Goal: Find specific page/section: Find specific page/section

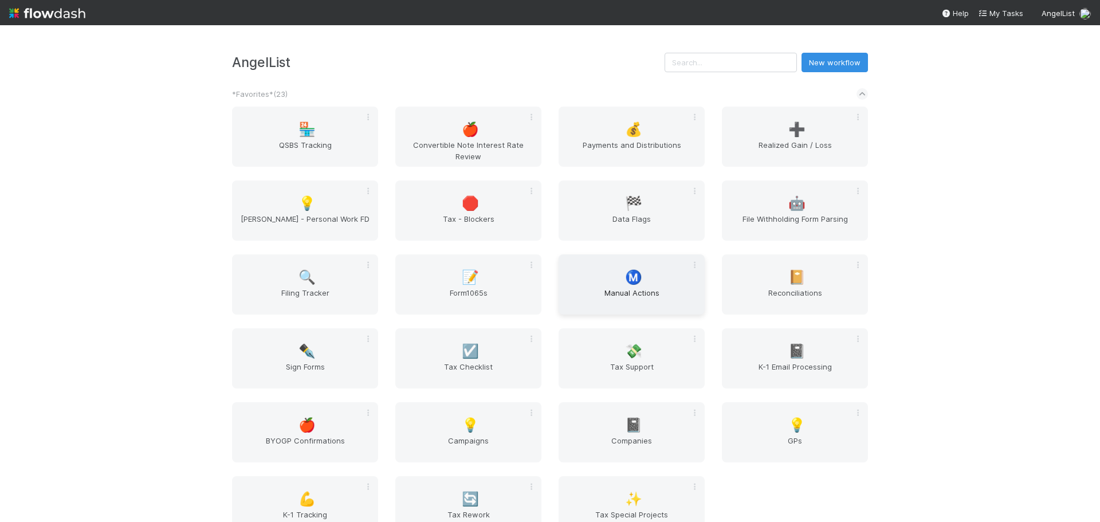
click at [569, 300] on span "Manual Actions" at bounding box center [631, 298] width 137 height 23
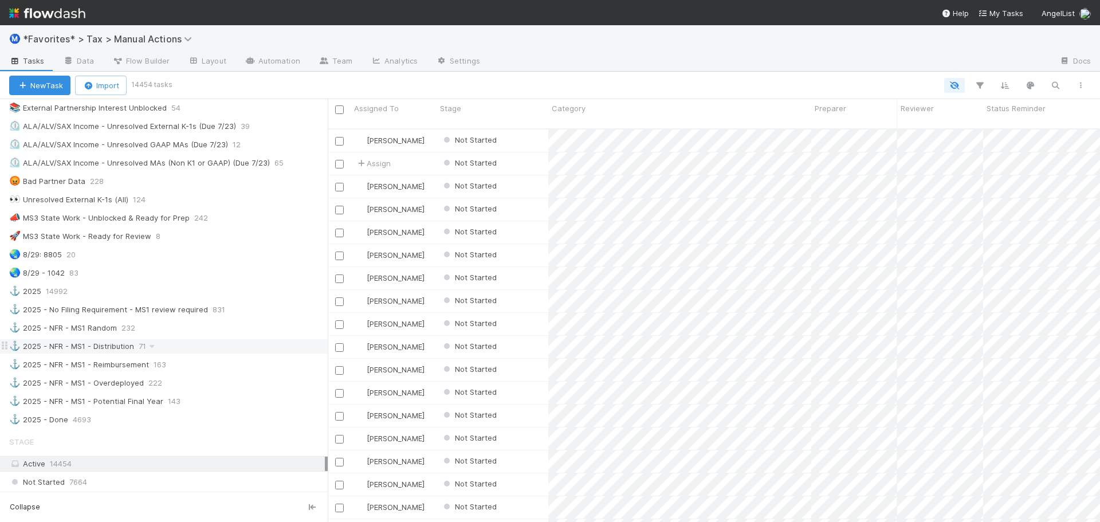
scroll to position [745, 0]
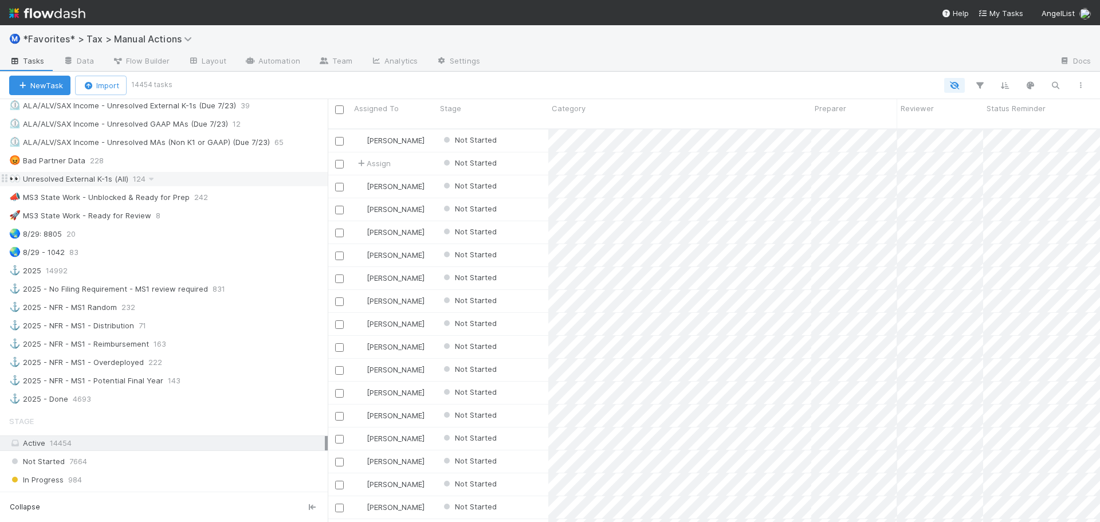
click at [118, 182] on div "👀 Unresolved External K-1s (All)" at bounding box center [68, 179] width 119 height 14
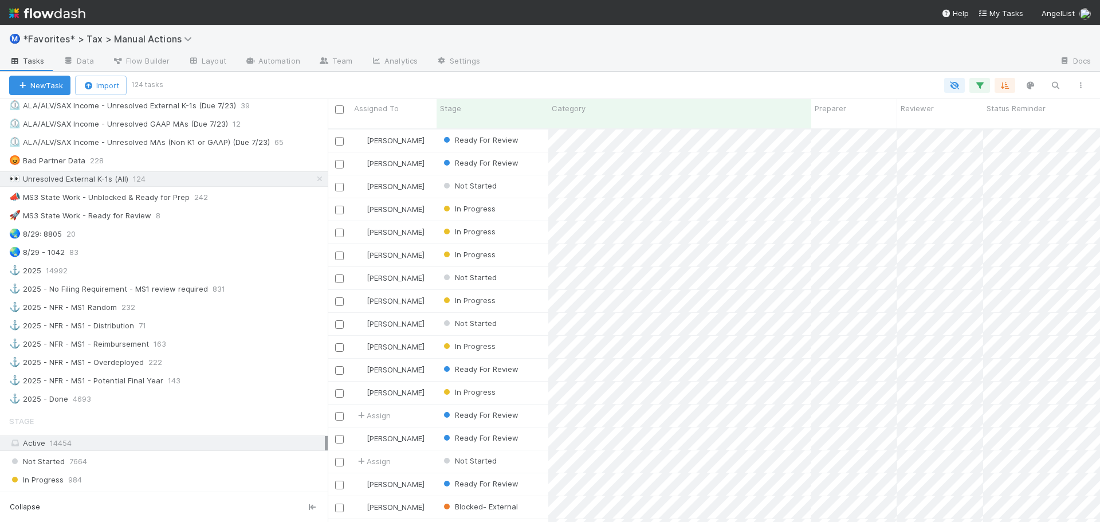
click at [709, 81] on div at bounding box center [627, 85] width 932 height 15
click at [708, 80] on div at bounding box center [627, 85] width 932 height 15
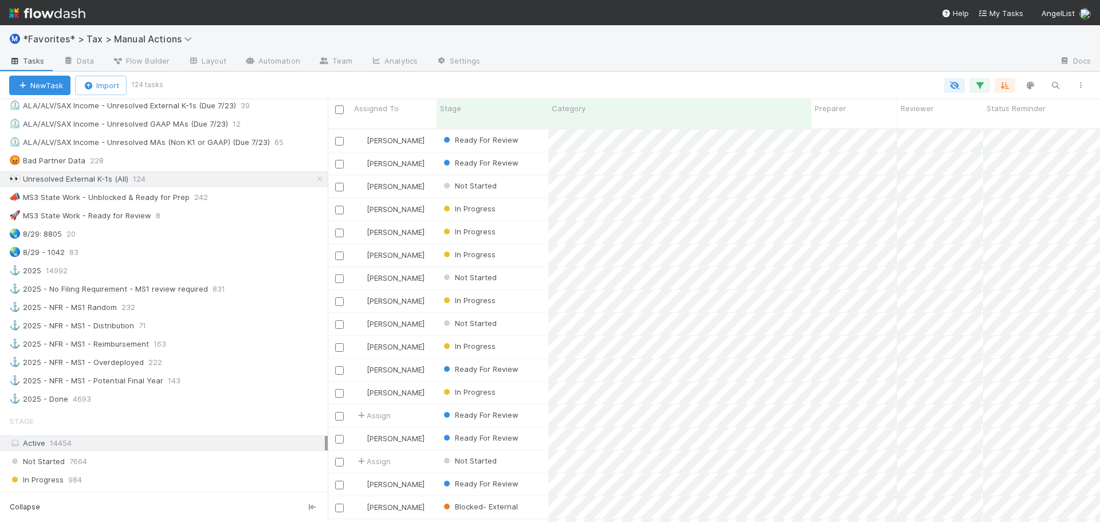
click at [708, 80] on div at bounding box center [627, 85] width 932 height 15
click at [709, 68] on div at bounding box center [769, 62] width 561 height 18
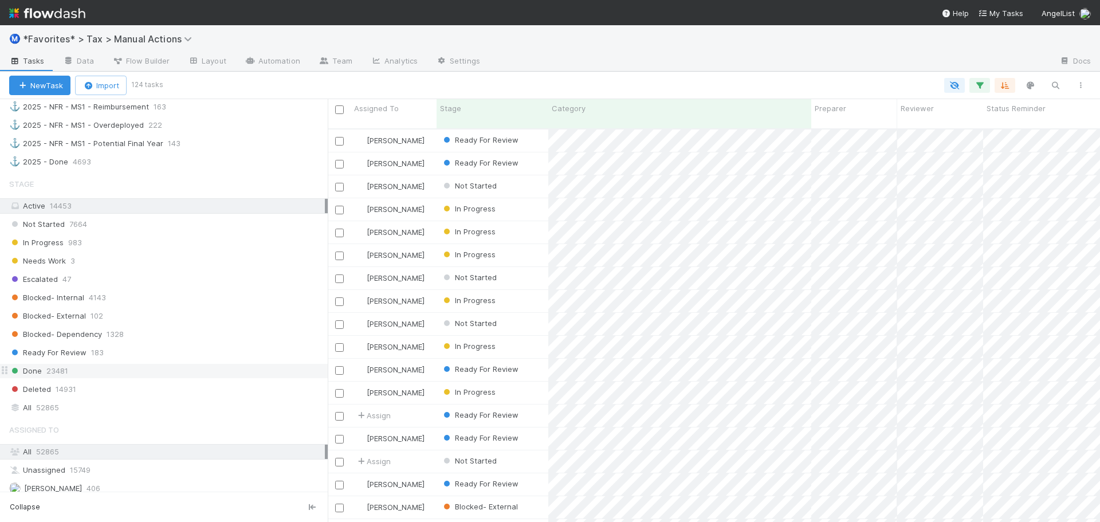
scroll to position [1031, 0]
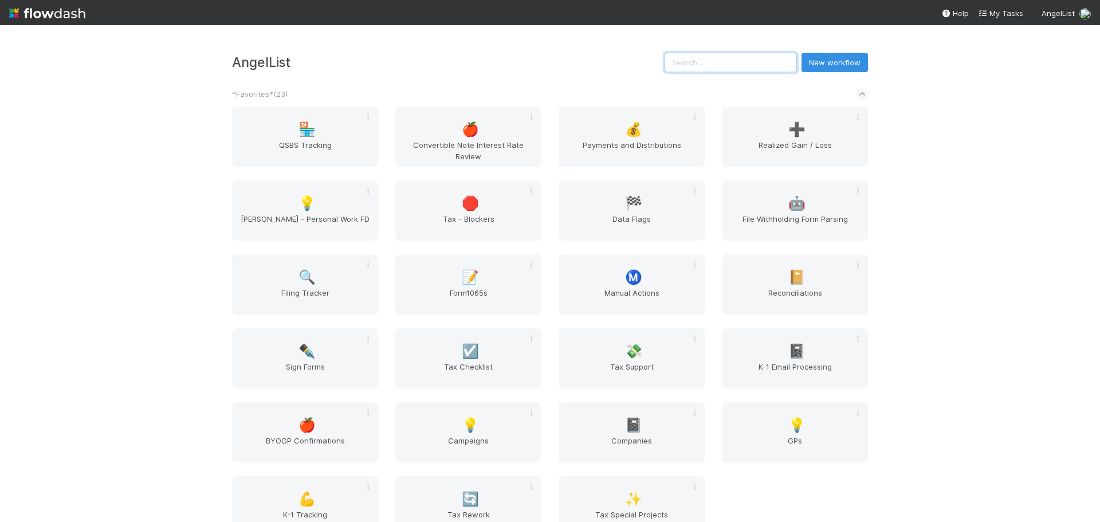
click at [700, 69] on input "text" at bounding box center [731, 62] width 132 height 19
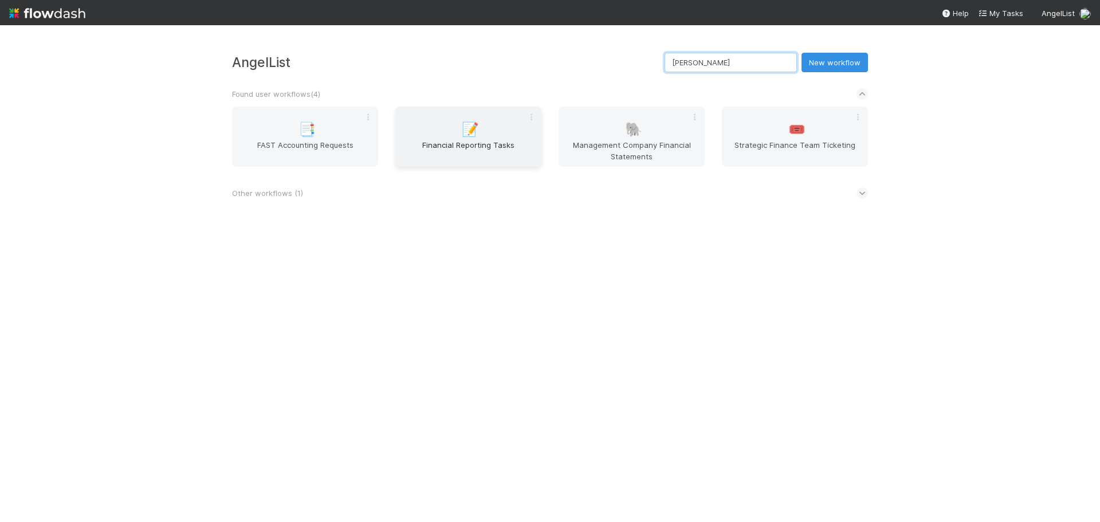
type input "finan"
click at [463, 152] on span "Financial Reporting Tasks" at bounding box center [468, 150] width 137 height 23
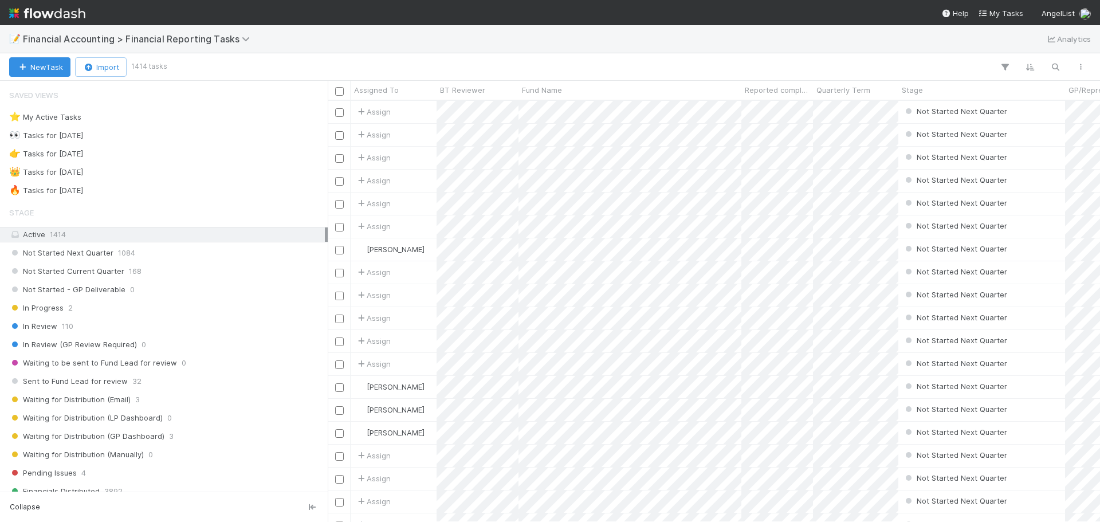
scroll to position [413, 764]
click at [1057, 68] on icon "button" at bounding box center [1055, 67] width 11 height 10
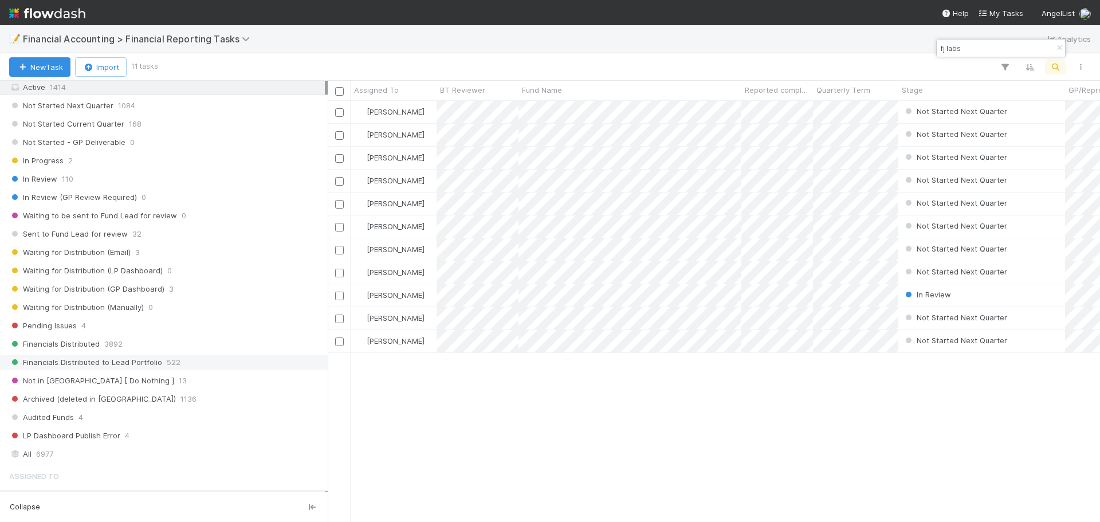
scroll to position [172, 0]
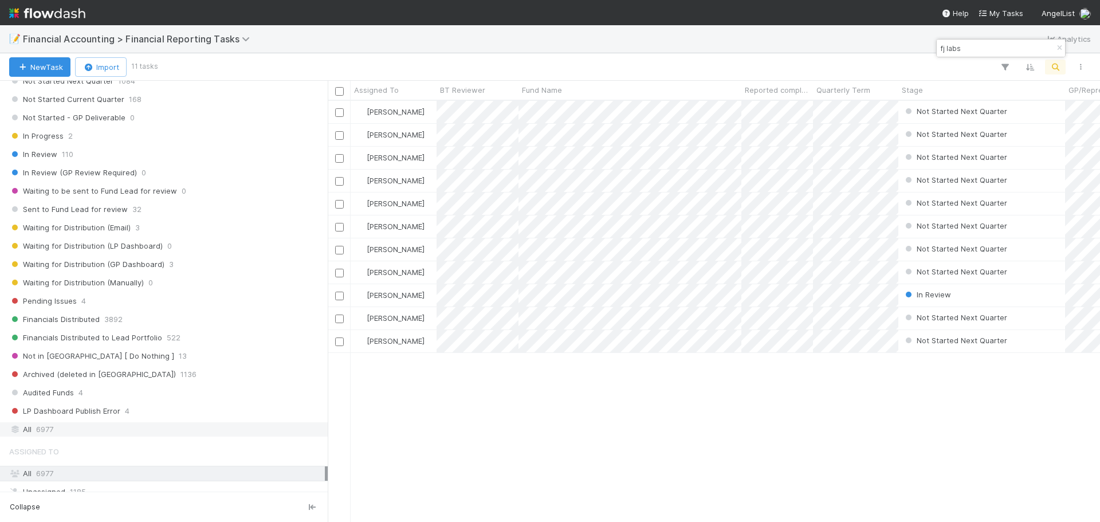
type input "fj labs"
drag, startPoint x: 61, startPoint y: 426, endPoint x: 71, endPoint y: 426, distance: 9.8
click at [62, 426] on div "All 6977" at bounding box center [167, 429] width 316 height 14
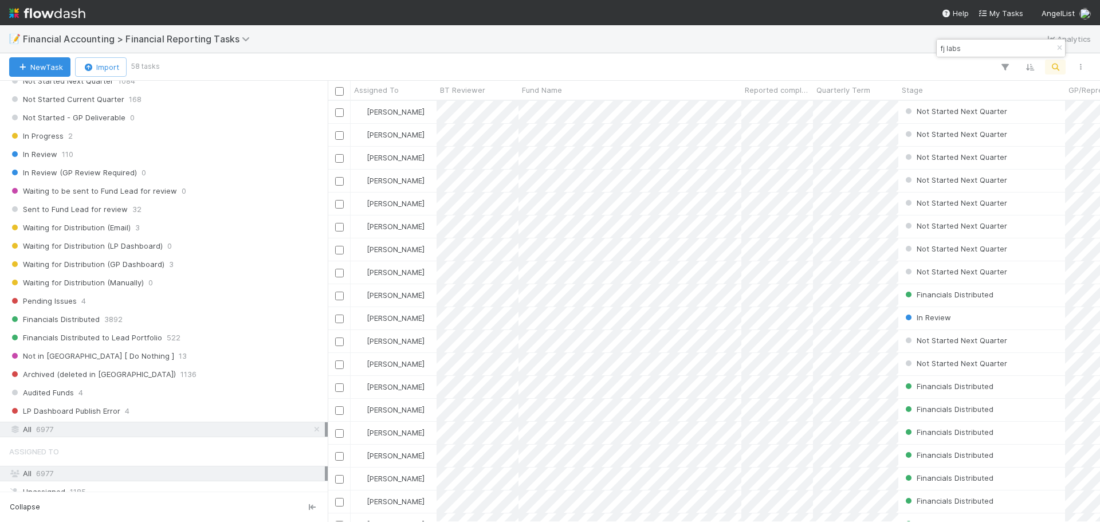
scroll to position [57, 0]
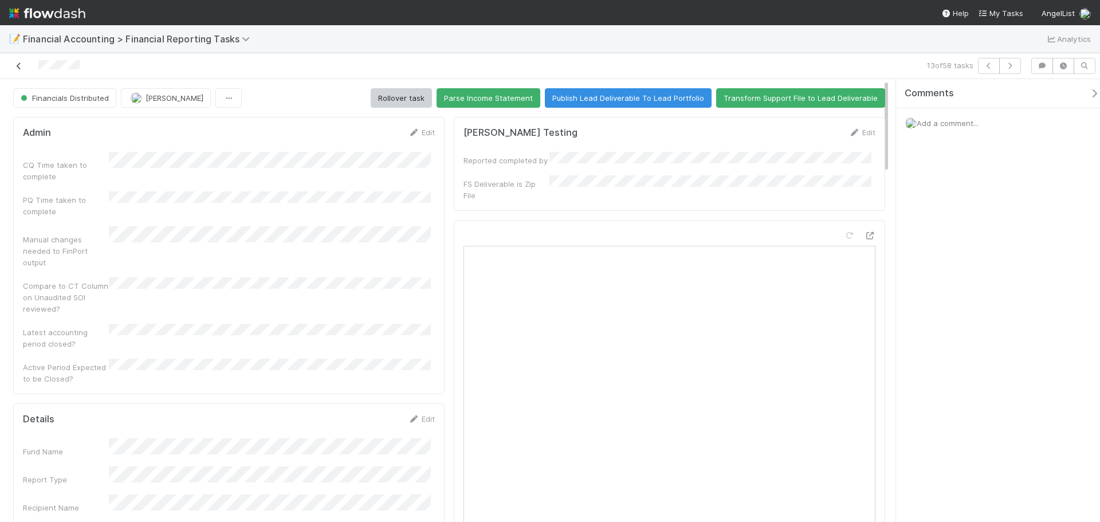
click at [22, 62] on link at bounding box center [18, 65] width 11 height 11
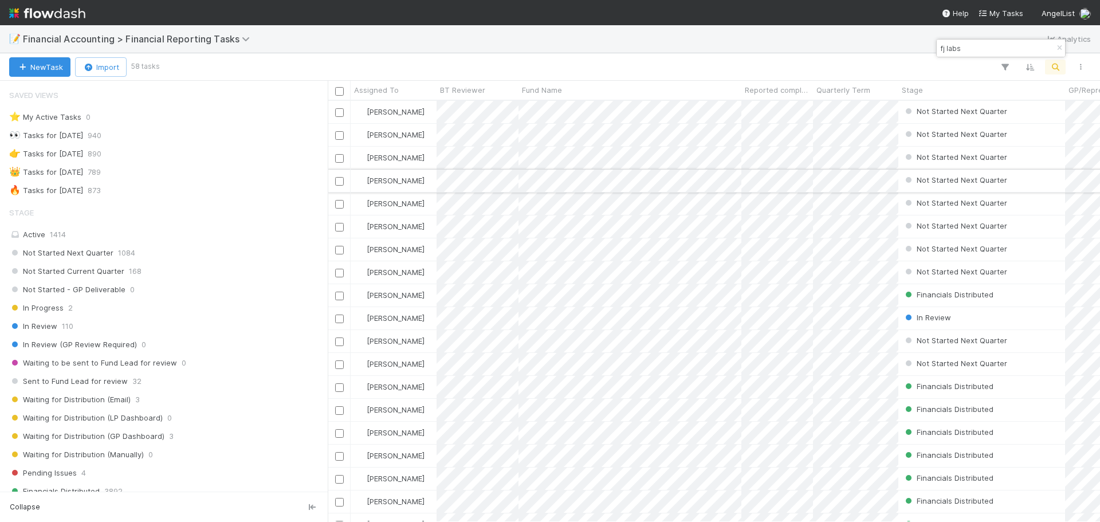
scroll to position [413, 764]
click at [739, 42] on div "📝 Financial Accounting > Financial Reporting Tasks Analytics" at bounding box center [550, 39] width 1100 height 28
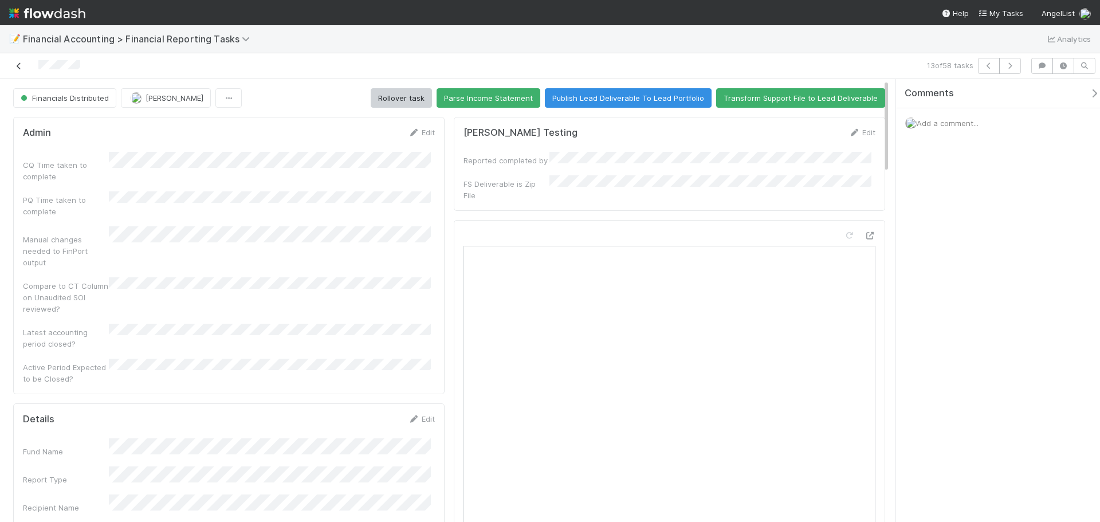
click at [15, 66] on icon at bounding box center [18, 65] width 11 height 7
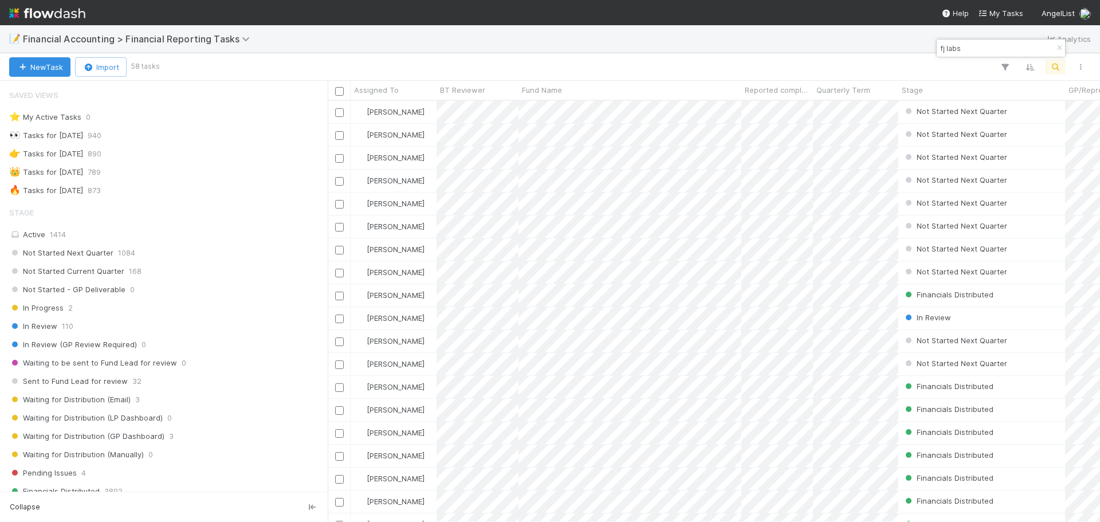
scroll to position [413, 764]
click at [632, 52] on div "📝 Financial Accounting > Financial Reporting Tasks Analytics" at bounding box center [550, 39] width 1100 height 28
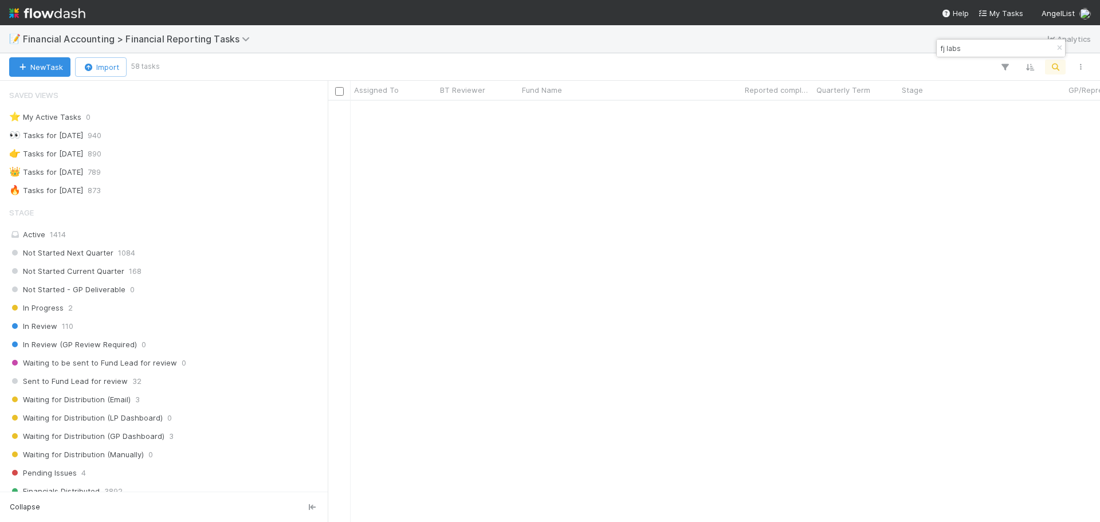
scroll to position [0, 0]
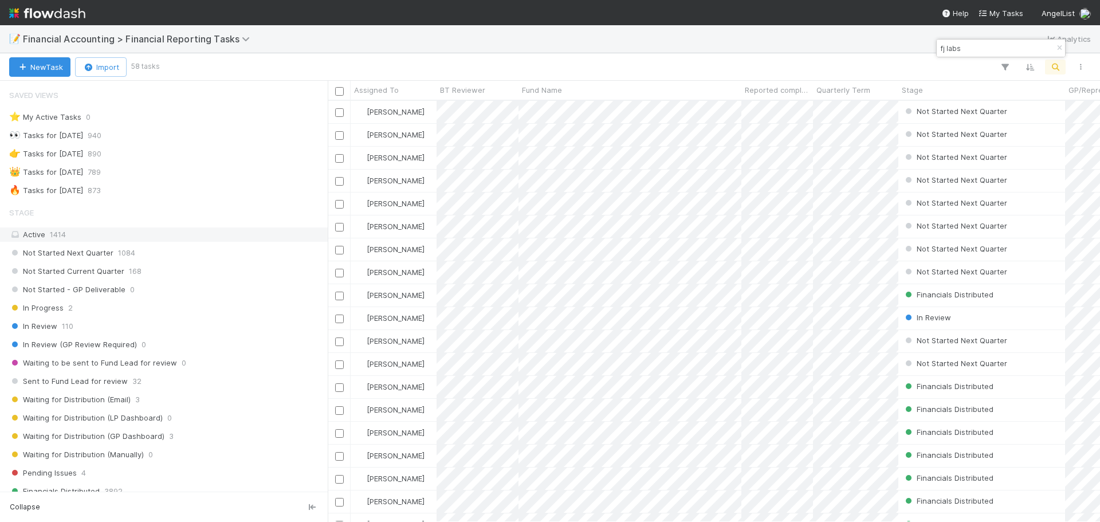
click at [197, 230] on div "Active 1414" at bounding box center [167, 234] width 316 height 14
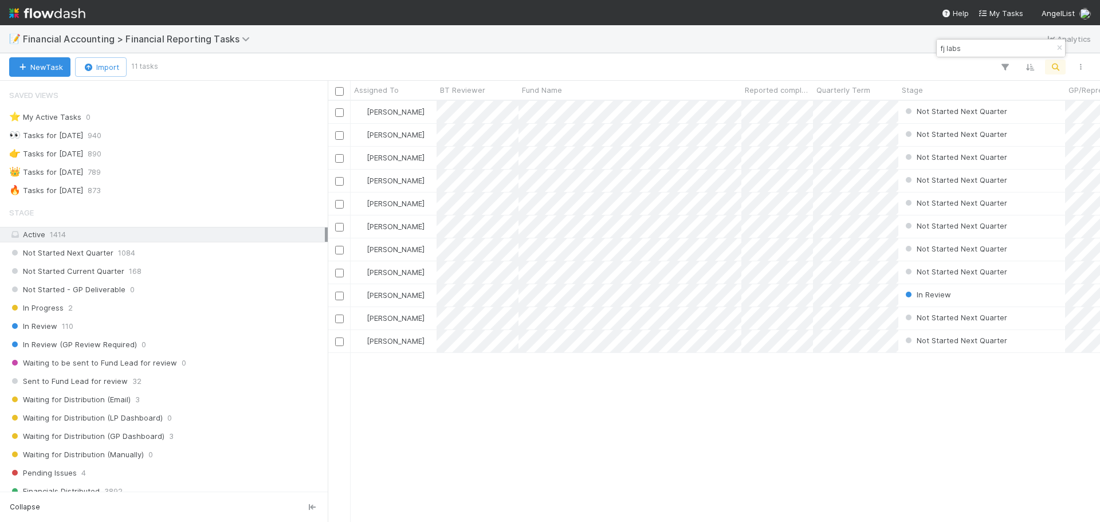
scroll to position [413, 764]
click at [645, 62] on div at bounding box center [624, 67] width 937 height 15
click at [1062, 49] on icon "button" at bounding box center [1059, 48] width 11 height 7
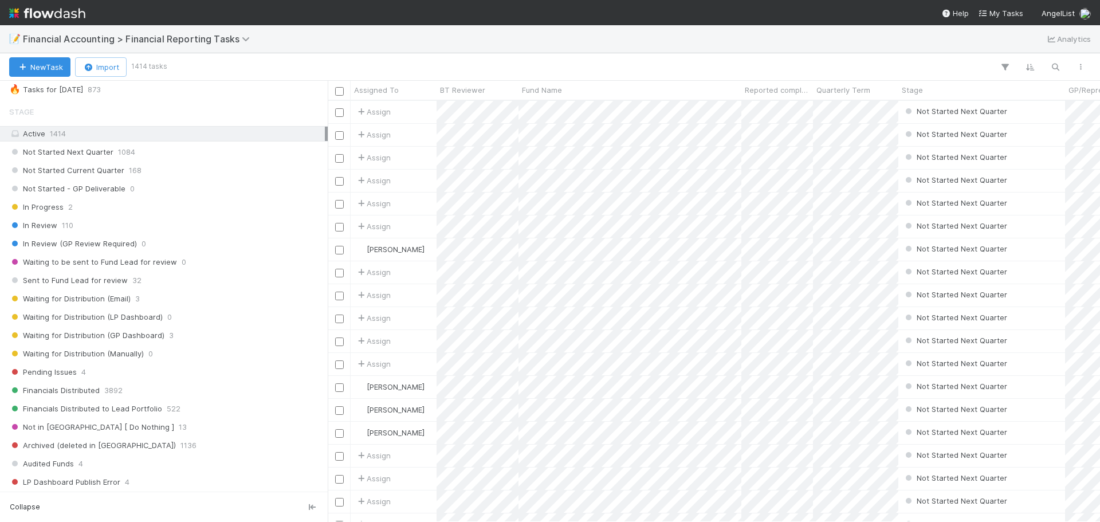
scroll to position [0, 0]
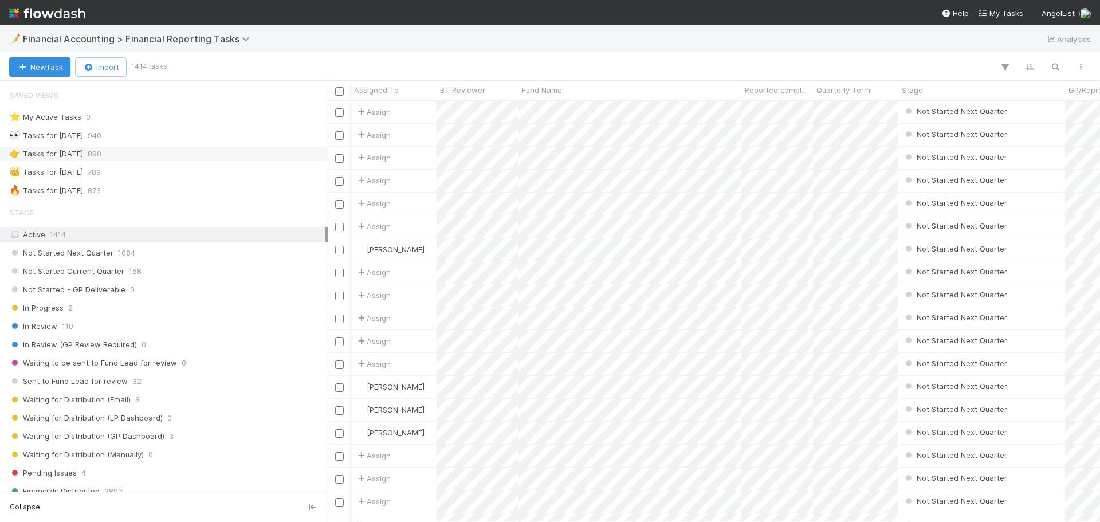
click at [172, 152] on div "👉 Tasks for 2024-12-31 890" at bounding box center [167, 154] width 316 height 14
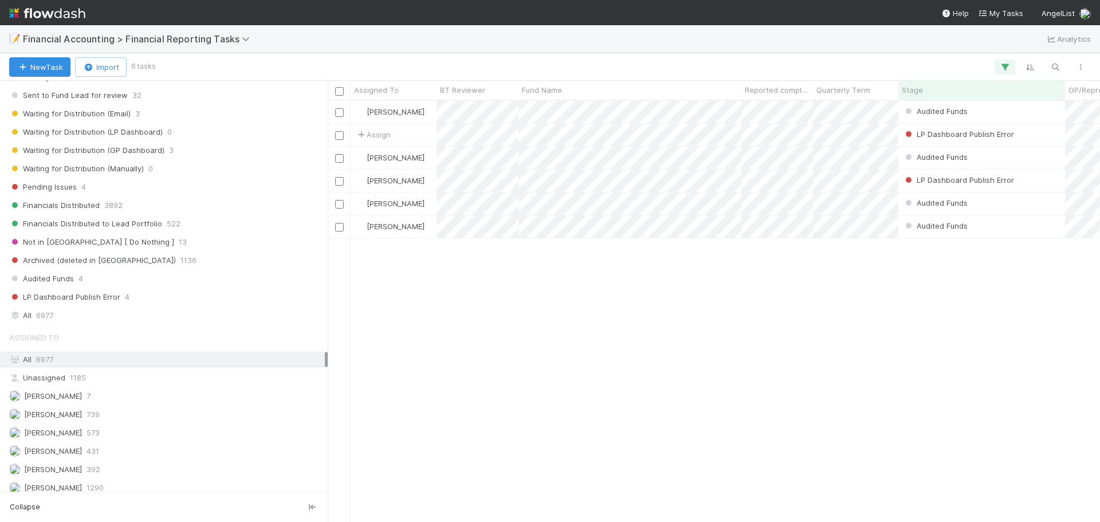
scroll to position [286, 0]
click at [121, 313] on div "All 6977" at bounding box center [167, 315] width 316 height 14
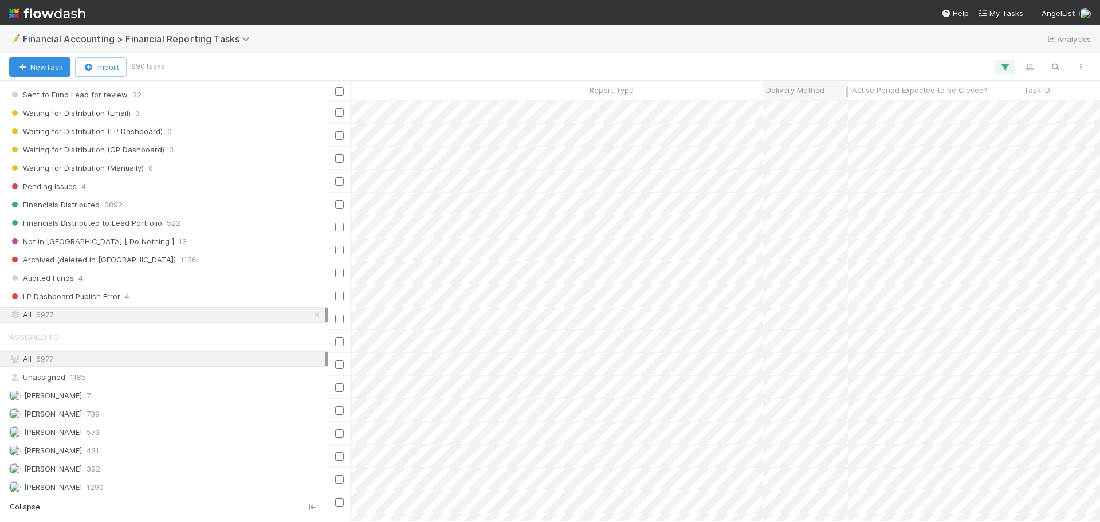
drag, startPoint x: 701, startPoint y: 89, endPoint x: 762, endPoint y: 89, distance: 61.3
click at [763, 89] on div at bounding box center [763, 90] width 0 height 18
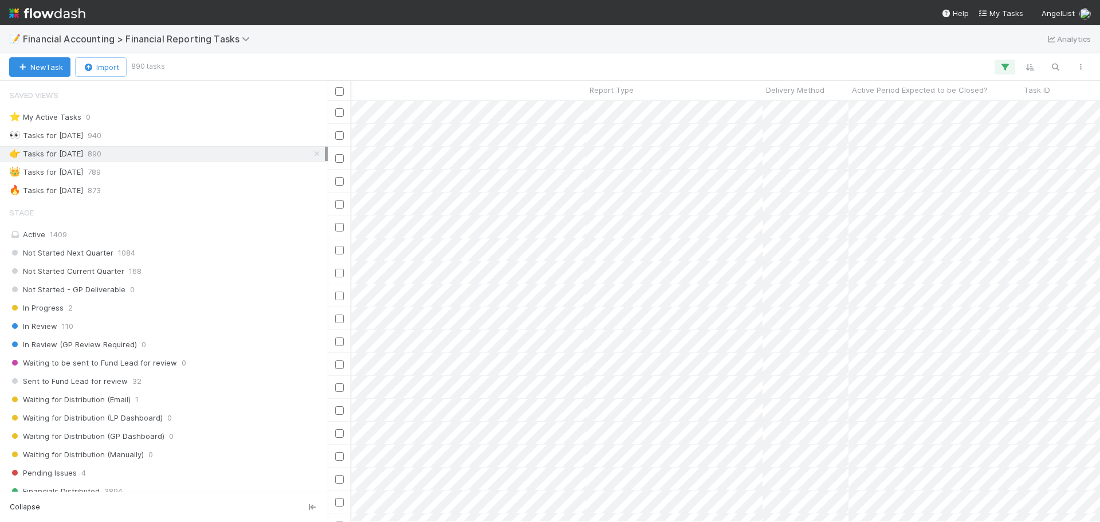
click at [69, 3] on img at bounding box center [47, 12] width 76 height 19
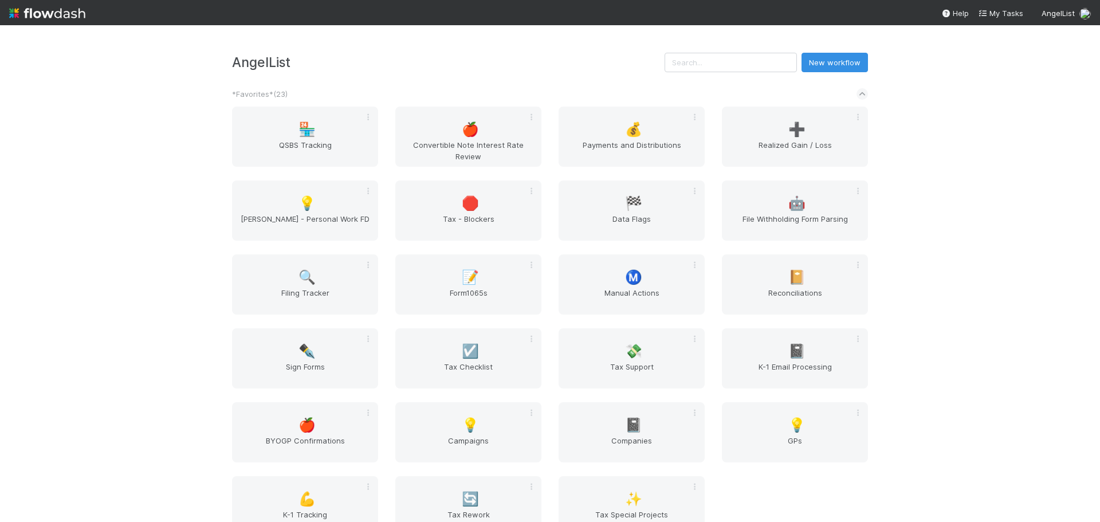
click at [68, 3] on img at bounding box center [47, 12] width 76 height 19
click at [481, 273] on div "📝 Form1065s" at bounding box center [468, 284] width 146 height 60
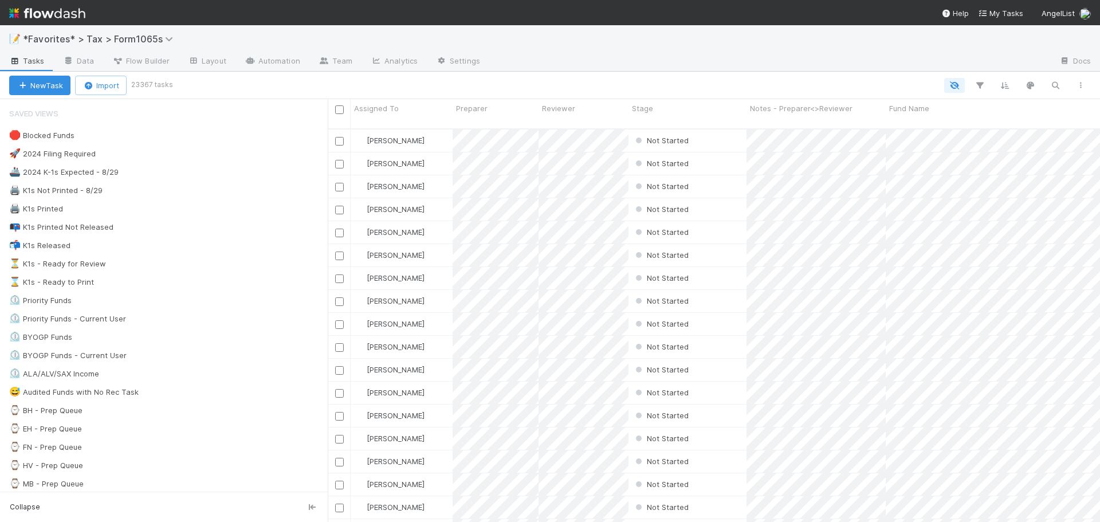
scroll to position [394, 764]
click at [180, 211] on div "🖨️ K1s Printed 1413" at bounding box center [168, 209] width 319 height 14
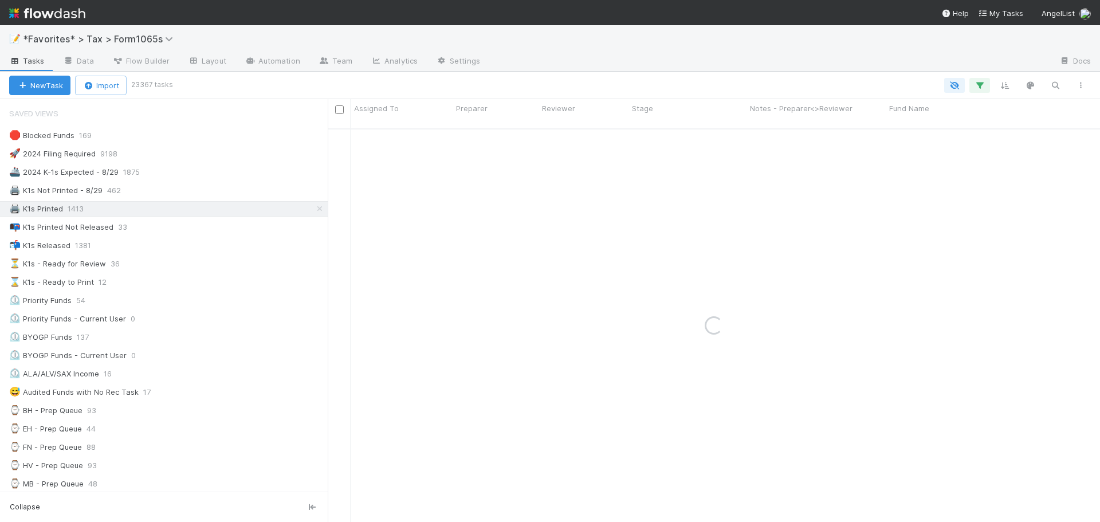
click at [608, 66] on div at bounding box center [769, 62] width 561 height 18
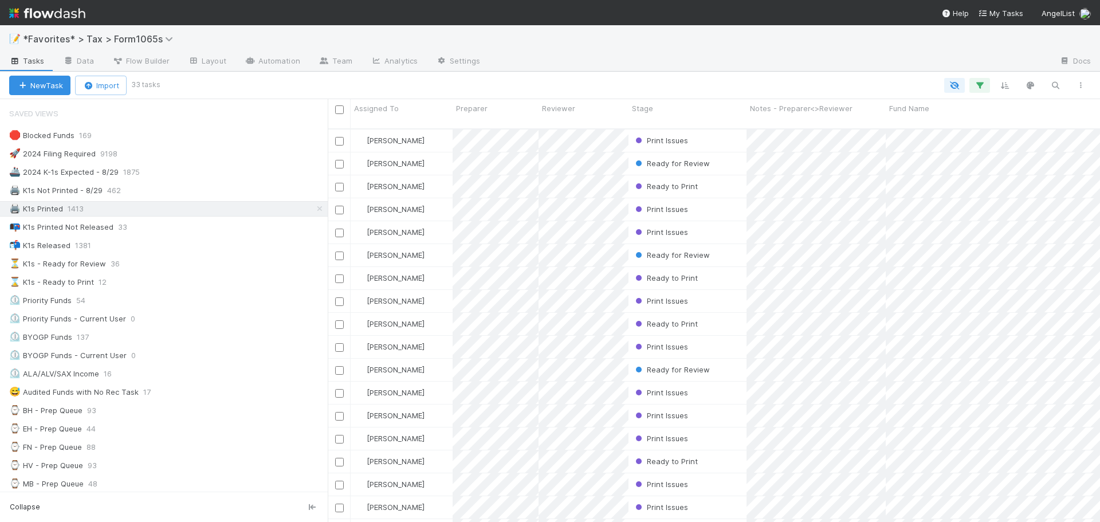
scroll to position [394, 764]
click at [608, 66] on div at bounding box center [769, 62] width 561 height 18
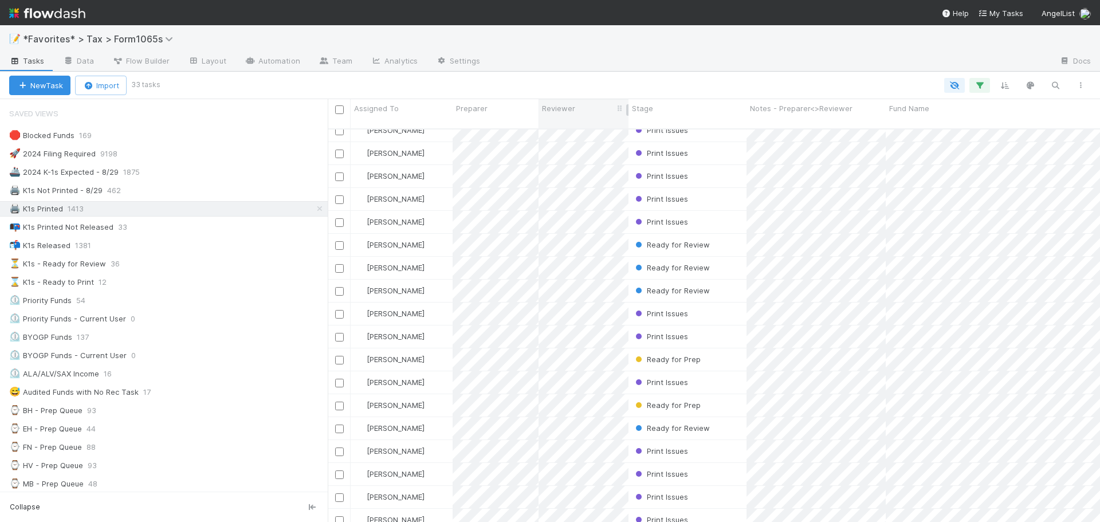
scroll to position [363, 0]
click at [245, 242] on div "📬 K1s Released 1381" at bounding box center [168, 245] width 319 height 14
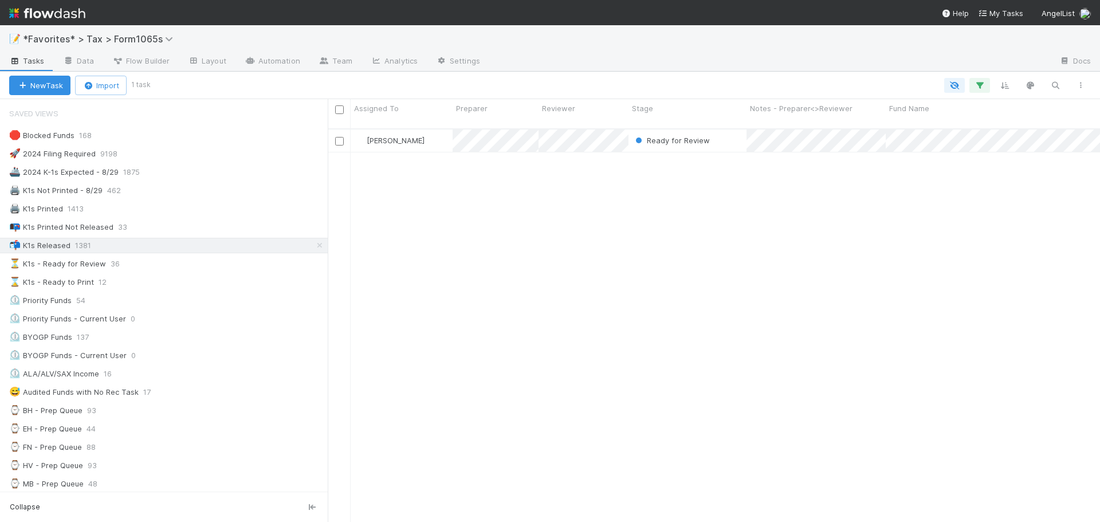
scroll to position [394, 764]
click at [541, 63] on div at bounding box center [769, 62] width 561 height 18
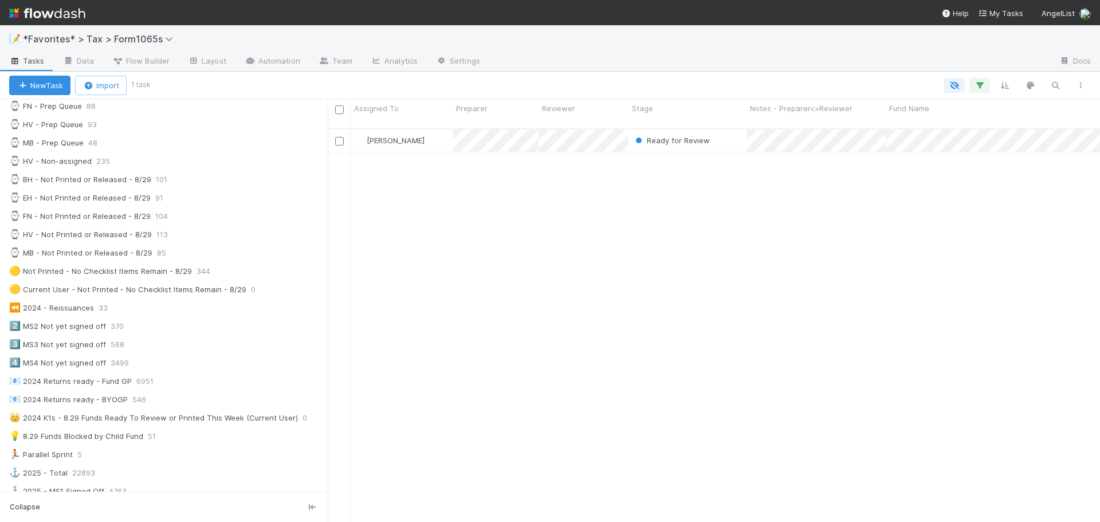
scroll to position [516, 0]
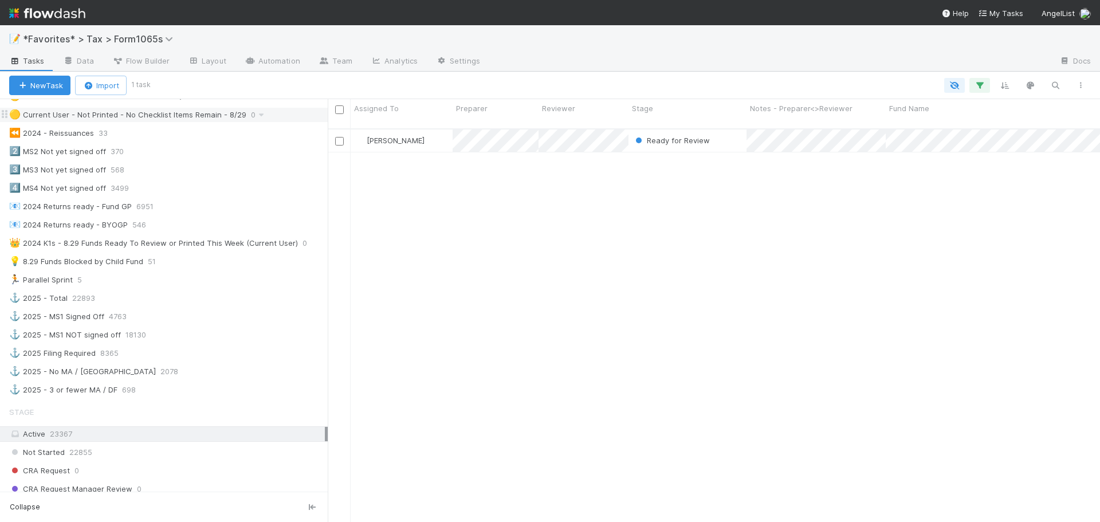
click at [215, 118] on div "🟡 Current User - Not Printed - No Checklist Items Remain - 8/29" at bounding box center [127, 115] width 237 height 14
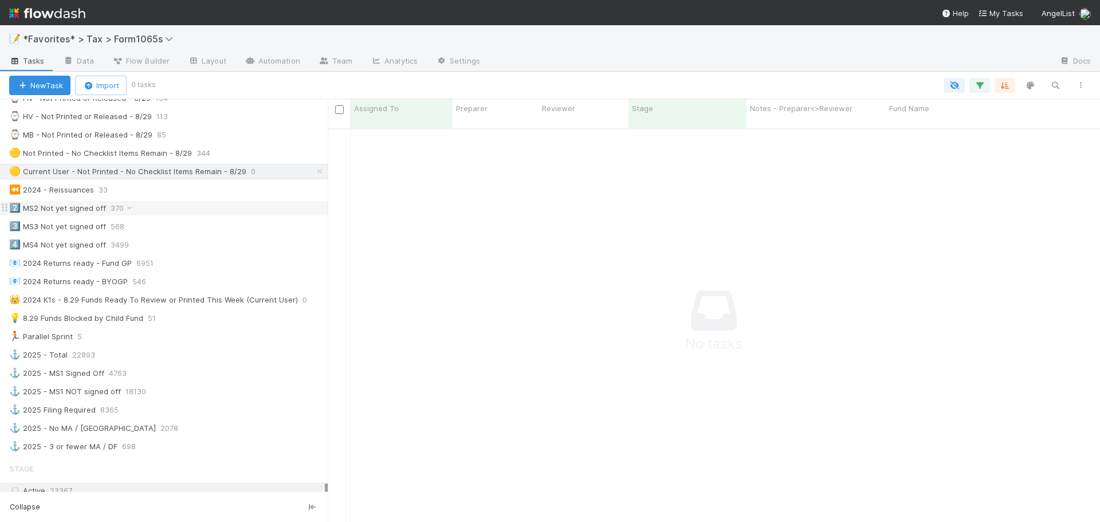
scroll to position [458, 0]
click at [180, 155] on div "🟡 Not Printed - No Checklist Items Remain - 8/29" at bounding box center [100, 154] width 183 height 14
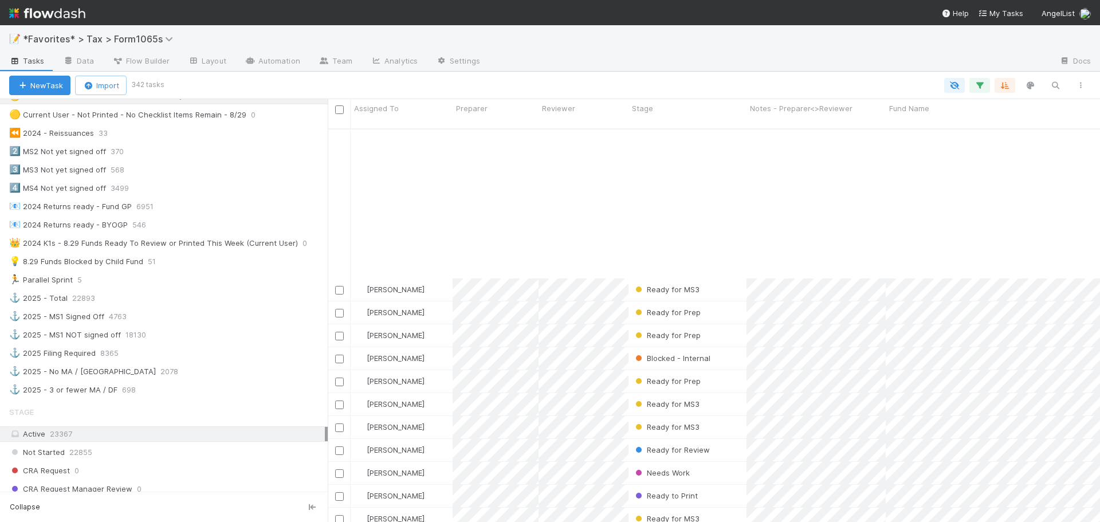
scroll to position [2063, 0]
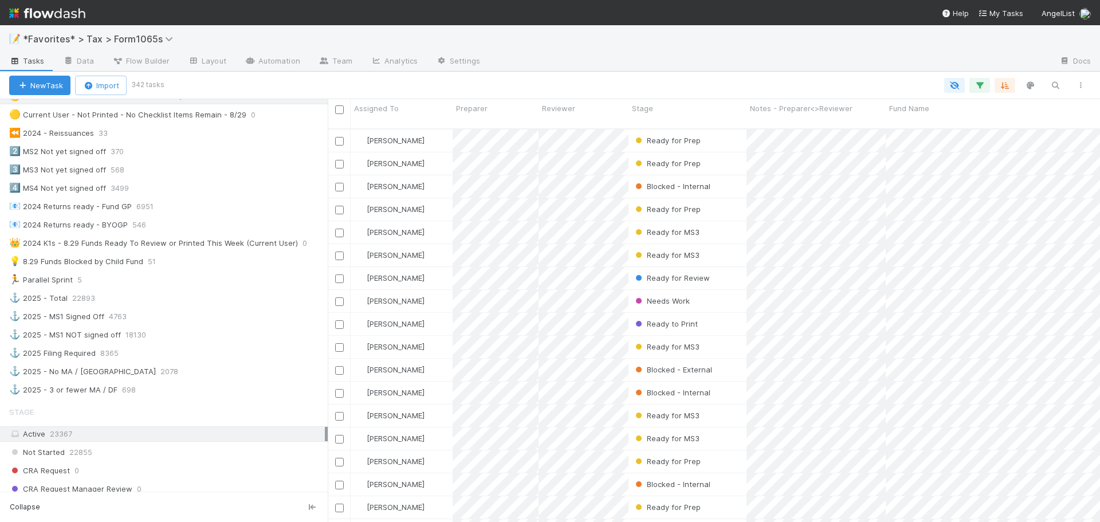
click at [843, 60] on div at bounding box center [769, 62] width 561 height 18
